Goal: Information Seeking & Learning: Understand process/instructions

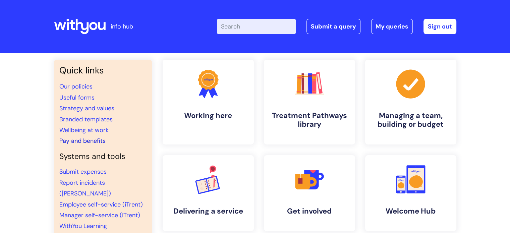
click at [78, 138] on link "Pay and benefits" at bounding box center [82, 141] width 46 height 8
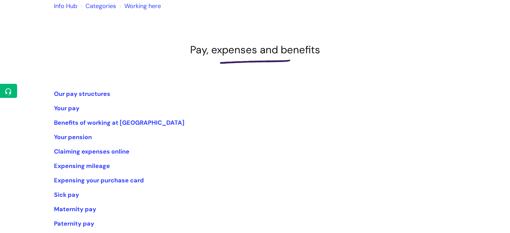
scroll to position [101, 0]
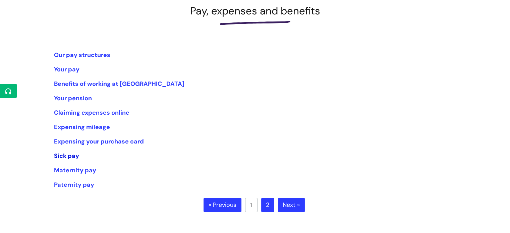
click at [71, 155] on link "Sick pay" at bounding box center [66, 156] width 25 height 8
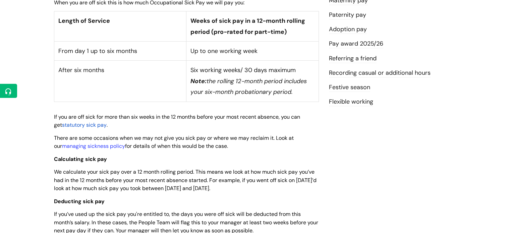
scroll to position [3, 0]
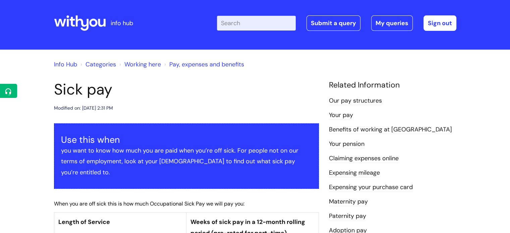
click at [182, 65] on link "Pay, expenses and benefits" at bounding box center [206, 64] width 75 height 8
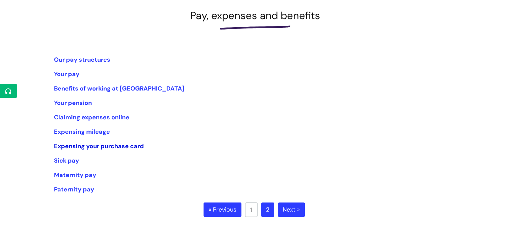
scroll to position [134, 0]
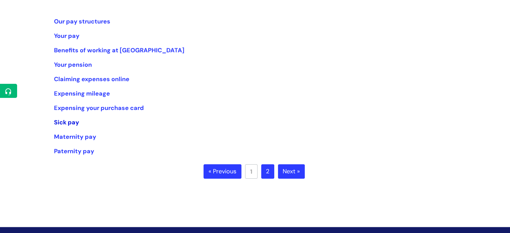
click at [60, 122] on link "Sick pay" at bounding box center [66, 122] width 25 height 8
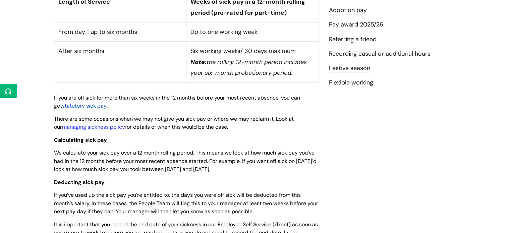
scroll to position [235, 0]
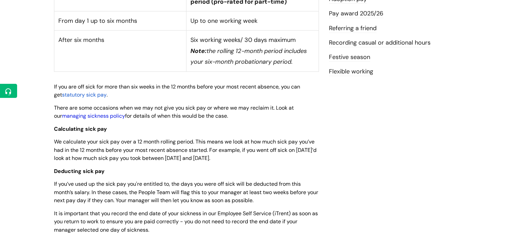
click at [100, 112] on link "managing sickness policy" at bounding box center [93, 115] width 63 height 7
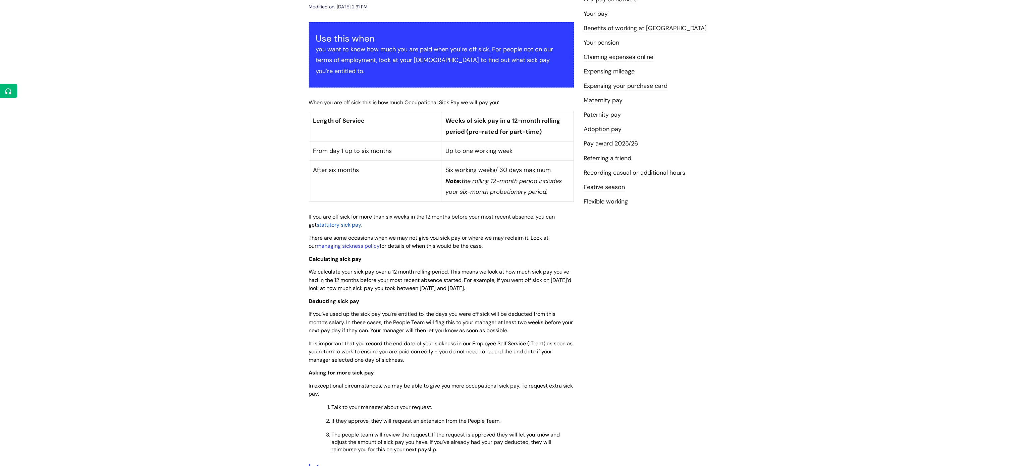
scroll to position [134, 0]
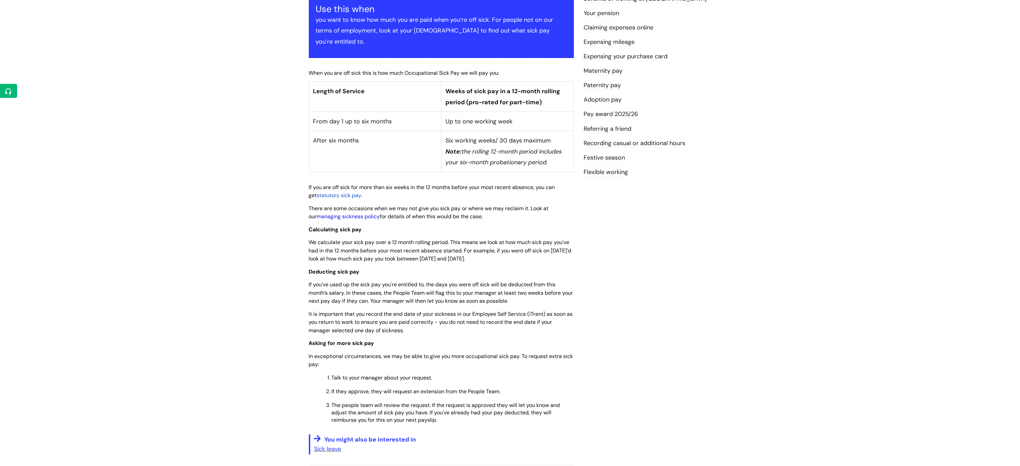
click at [340, 213] on link "managing sickness policy" at bounding box center [348, 216] width 63 height 7
